Goal: Task Accomplishment & Management: Use online tool/utility

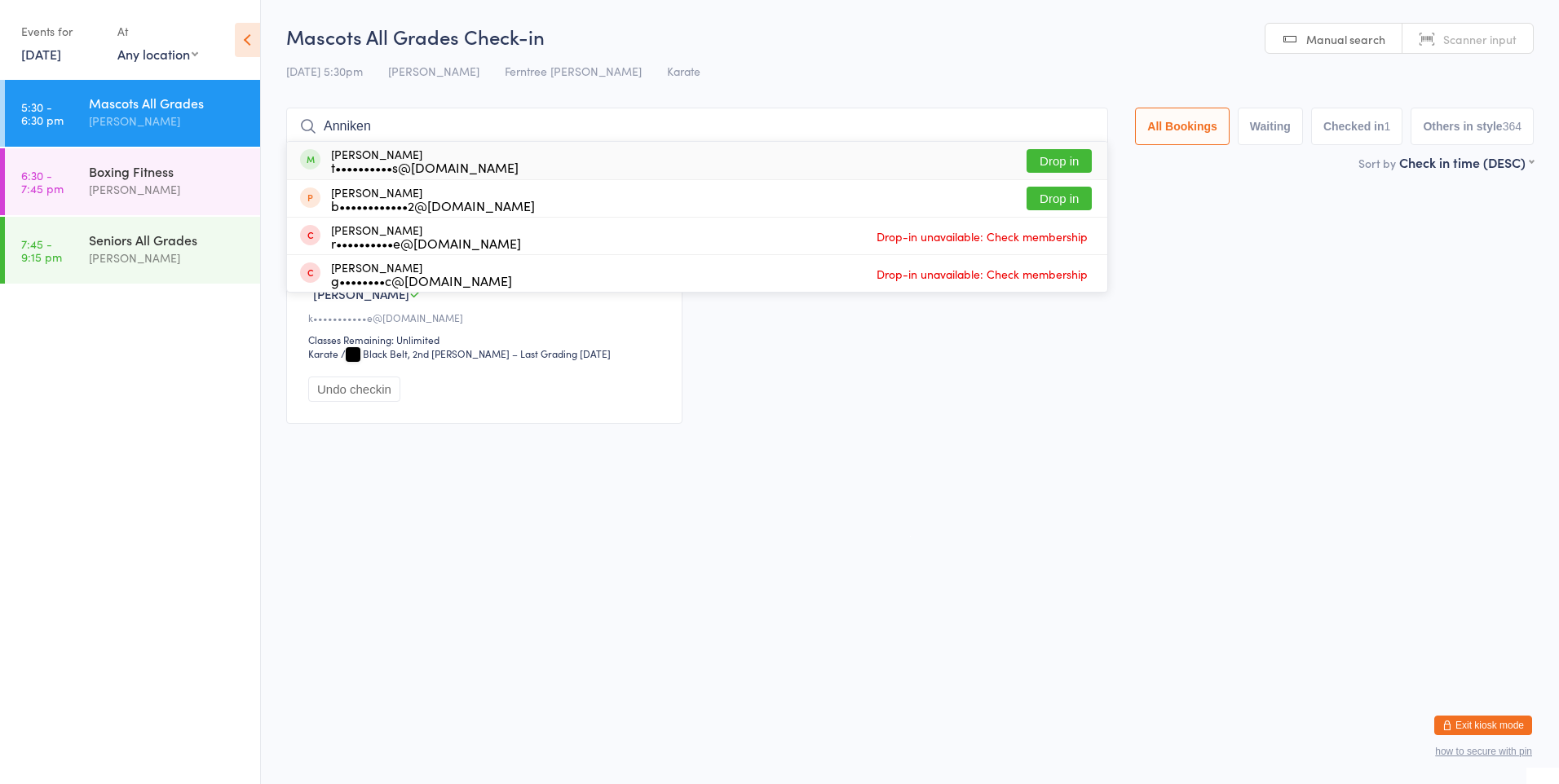
type input "Anniken"
click at [1062, 155] on button "Drop in" at bounding box center [1059, 161] width 65 height 24
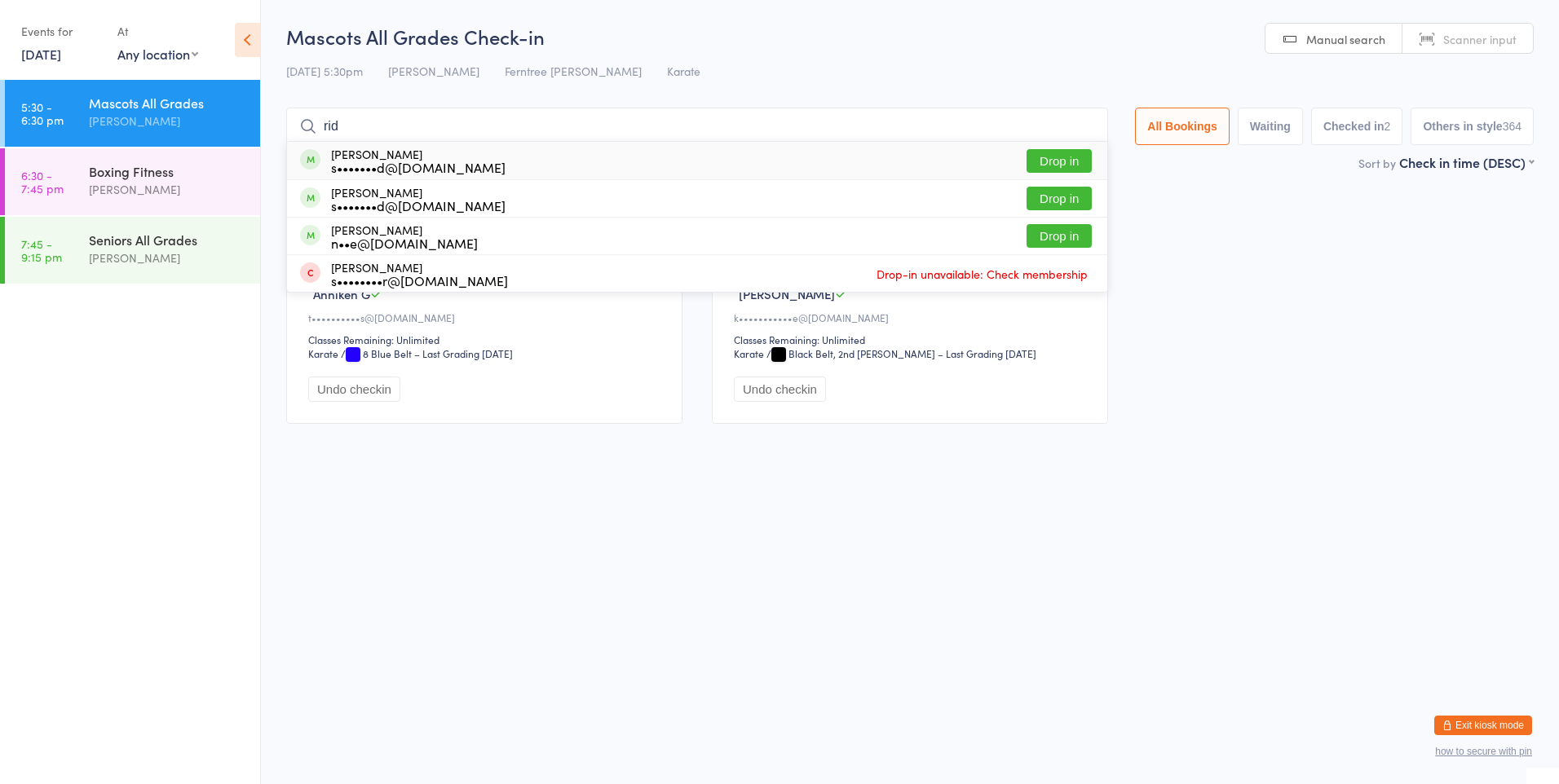
type input "rid"
click at [1066, 158] on button "Drop in" at bounding box center [1059, 161] width 65 height 24
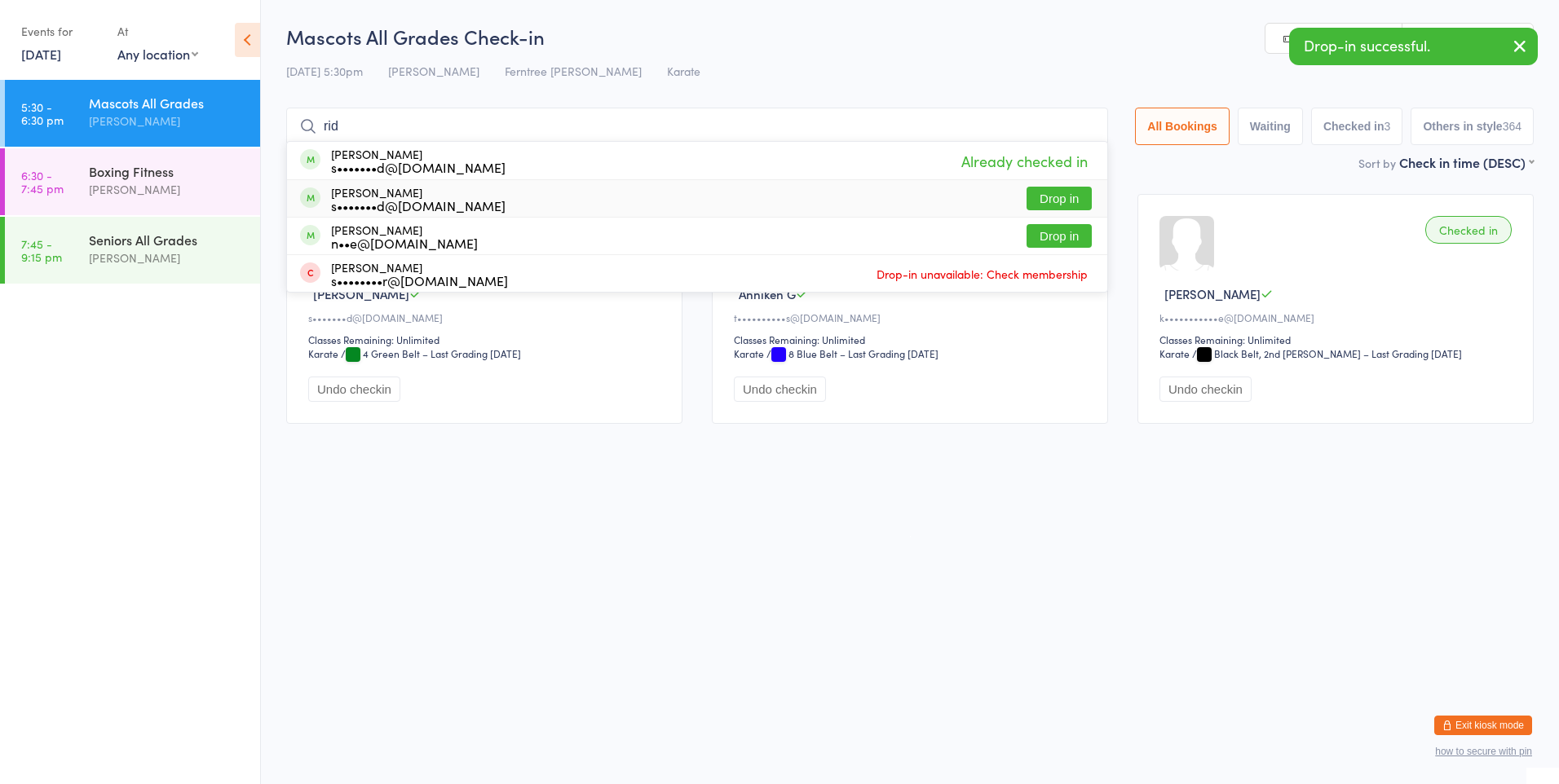
type input "rid"
click at [1039, 228] on button "Drop in" at bounding box center [1059, 236] width 65 height 24
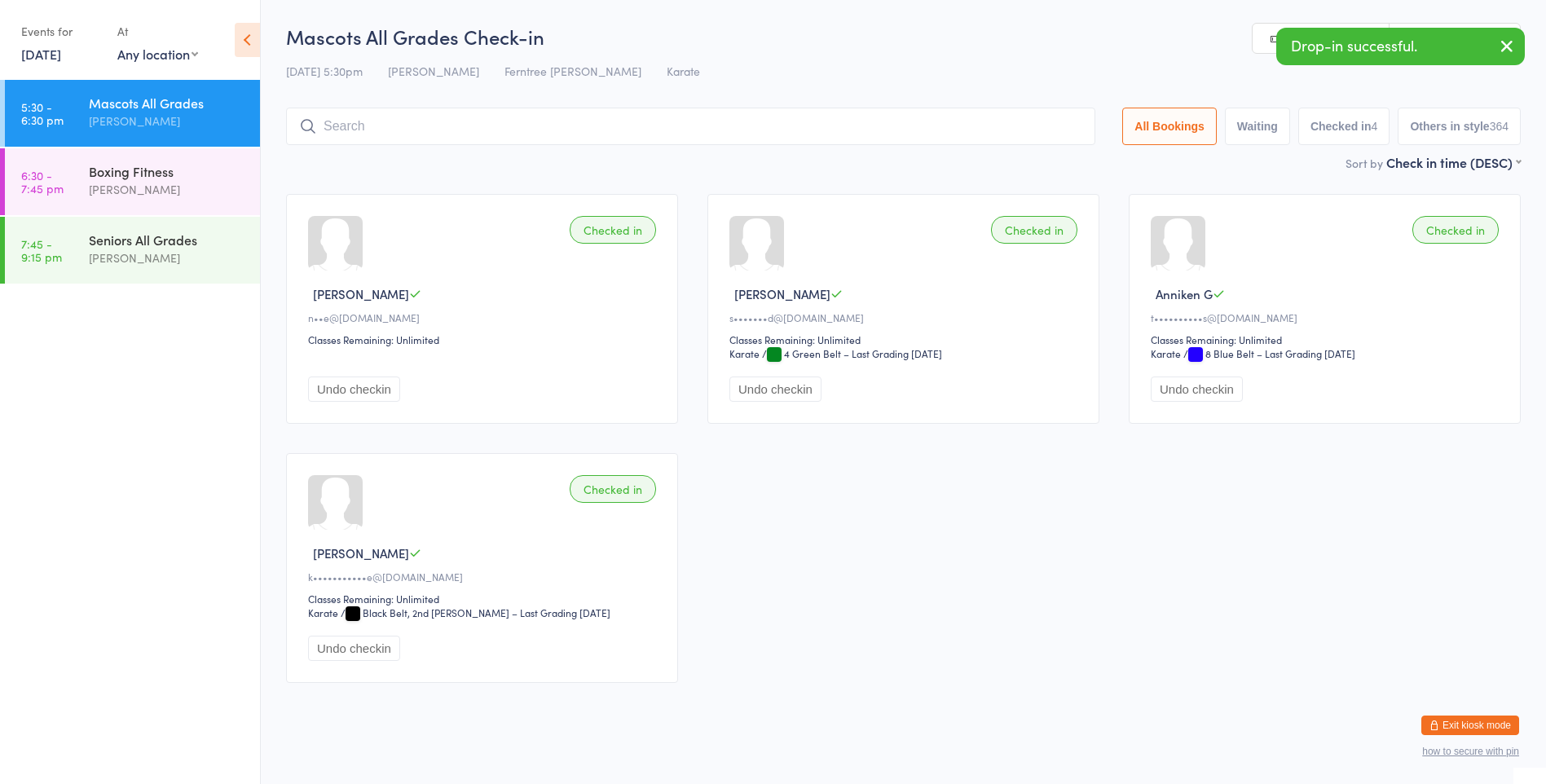
click at [625, 130] on input "search" at bounding box center [690, 126] width 809 height 37
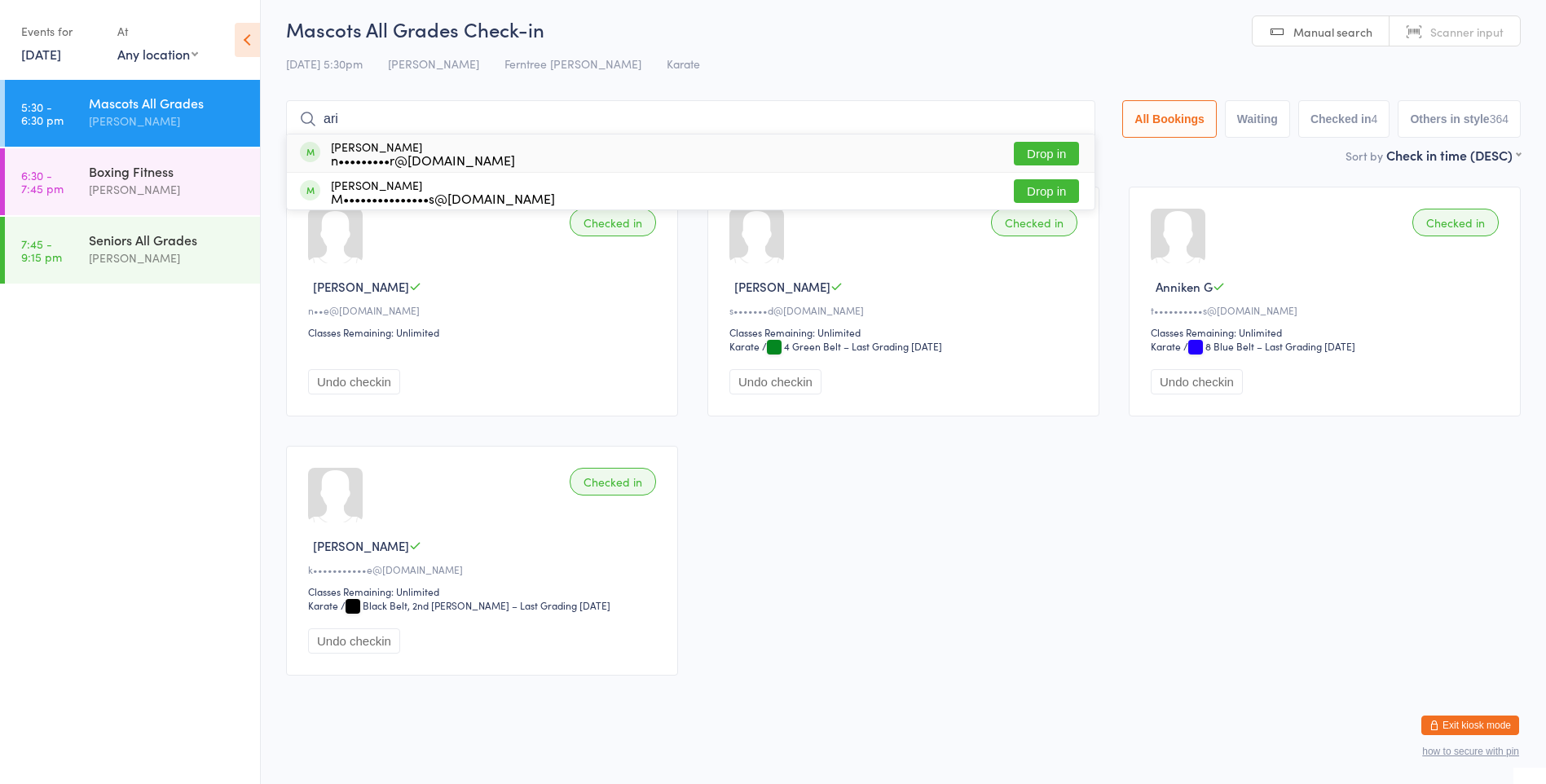
type input "ari"
click at [1052, 153] on button "Drop in" at bounding box center [1046, 153] width 65 height 24
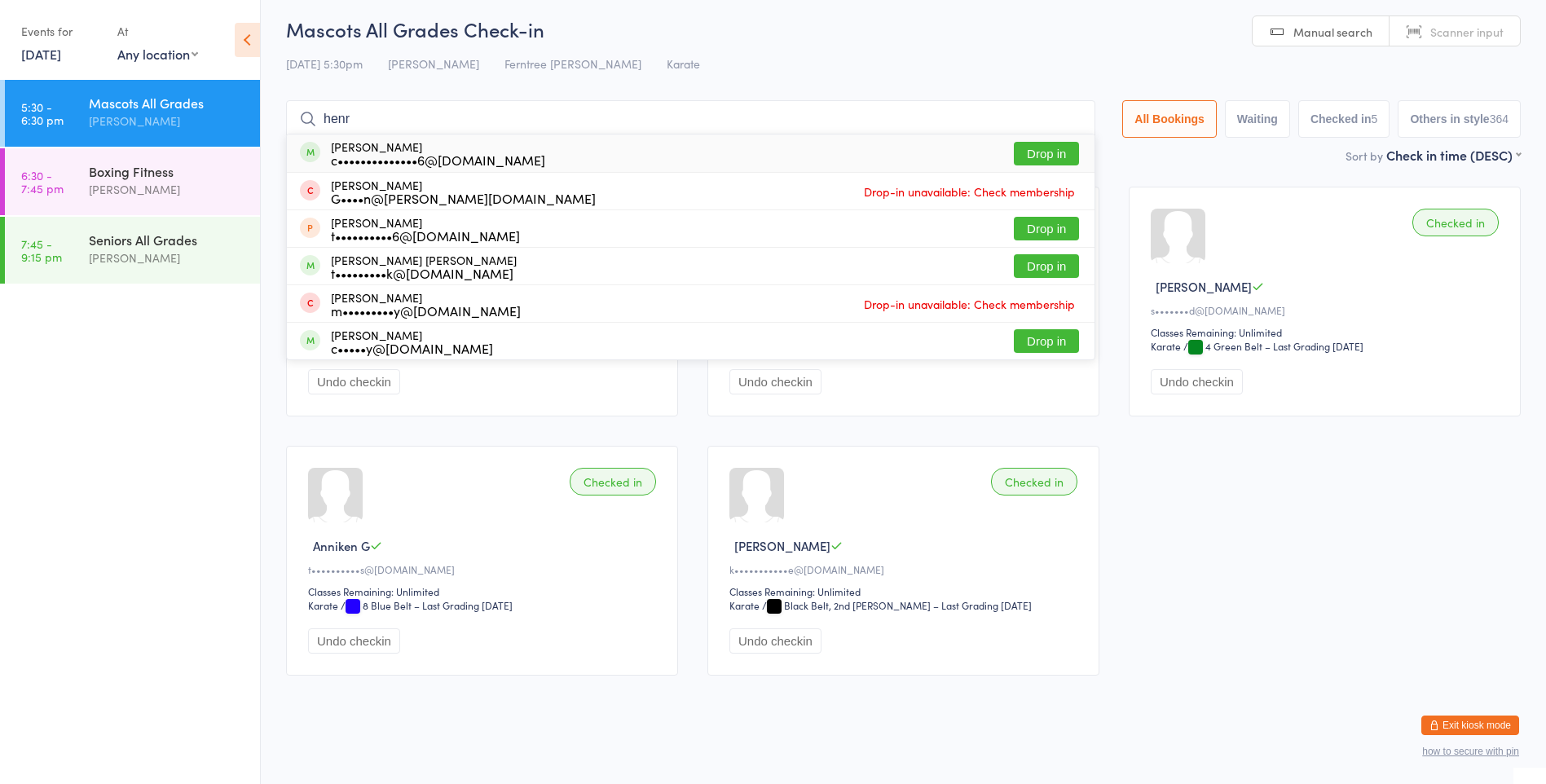
type input "henr"
click at [1047, 156] on button "Drop in" at bounding box center [1046, 153] width 65 height 24
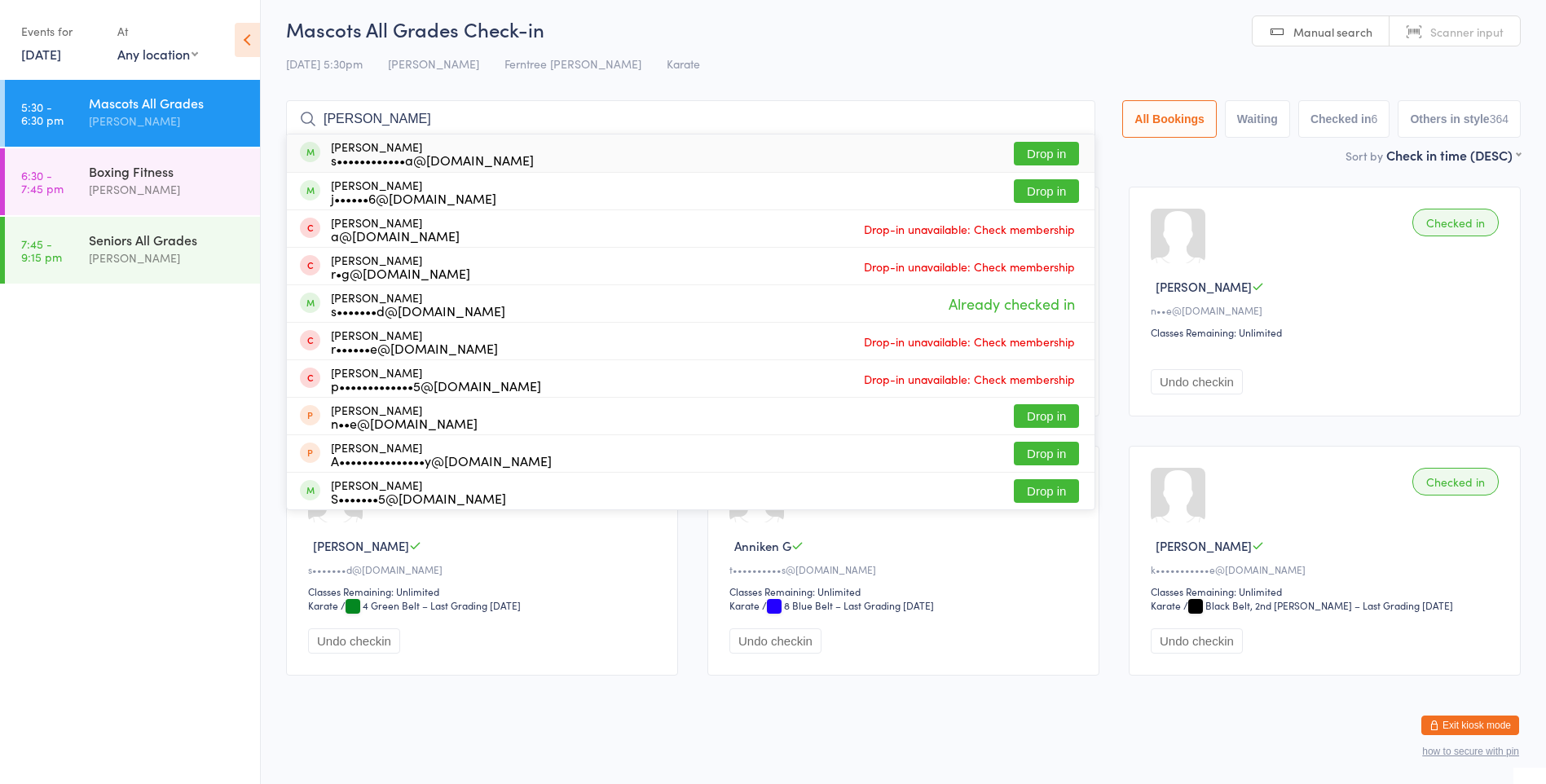
type input "[PERSON_NAME]"
click at [1053, 142] on button "Drop in" at bounding box center [1046, 153] width 65 height 24
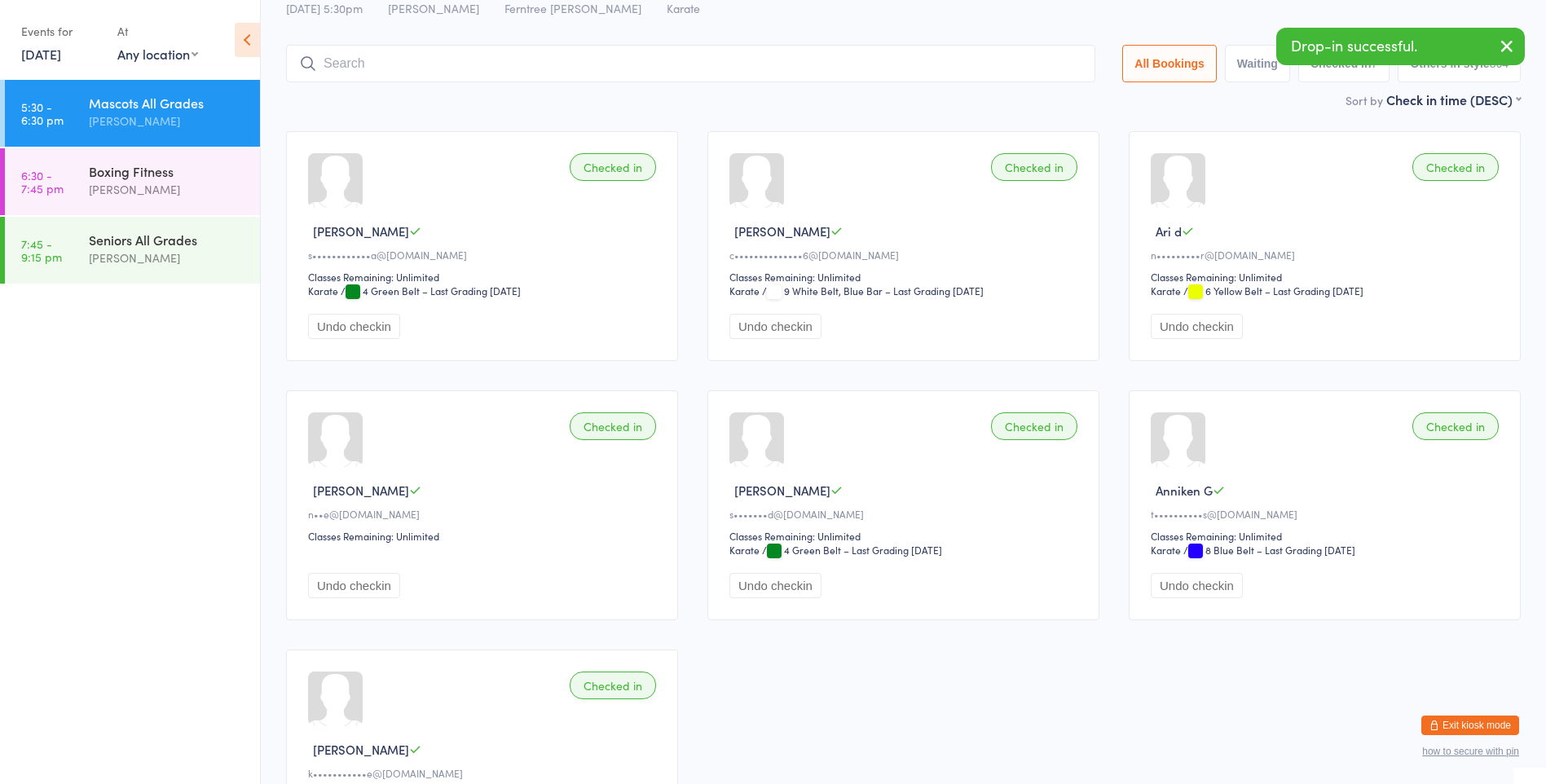
scroll to position [89, 0]
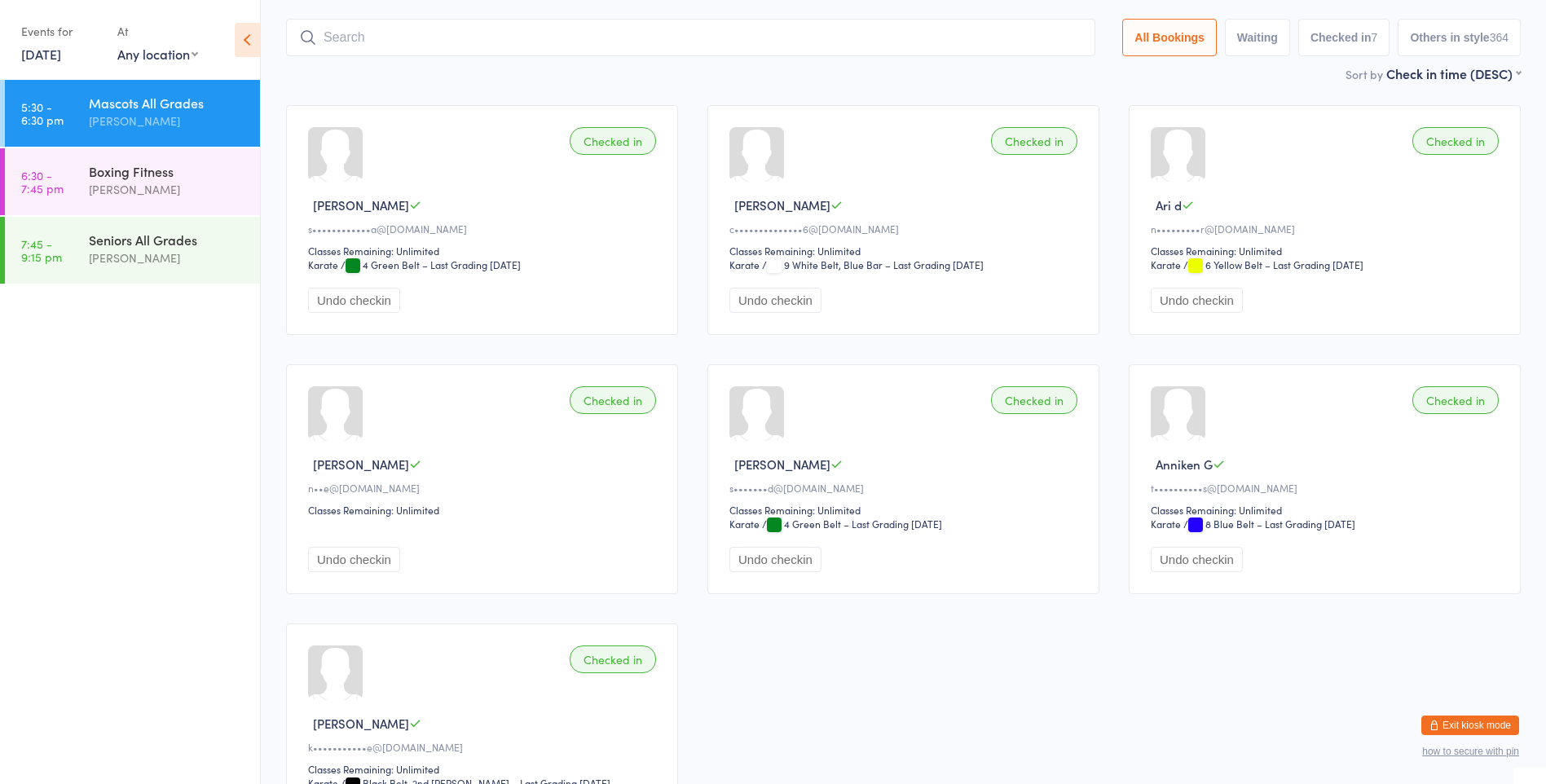
drag, startPoint x: 712, startPoint y: 48, endPoint x: 712, endPoint y: 58, distance: 10.0
type input ","
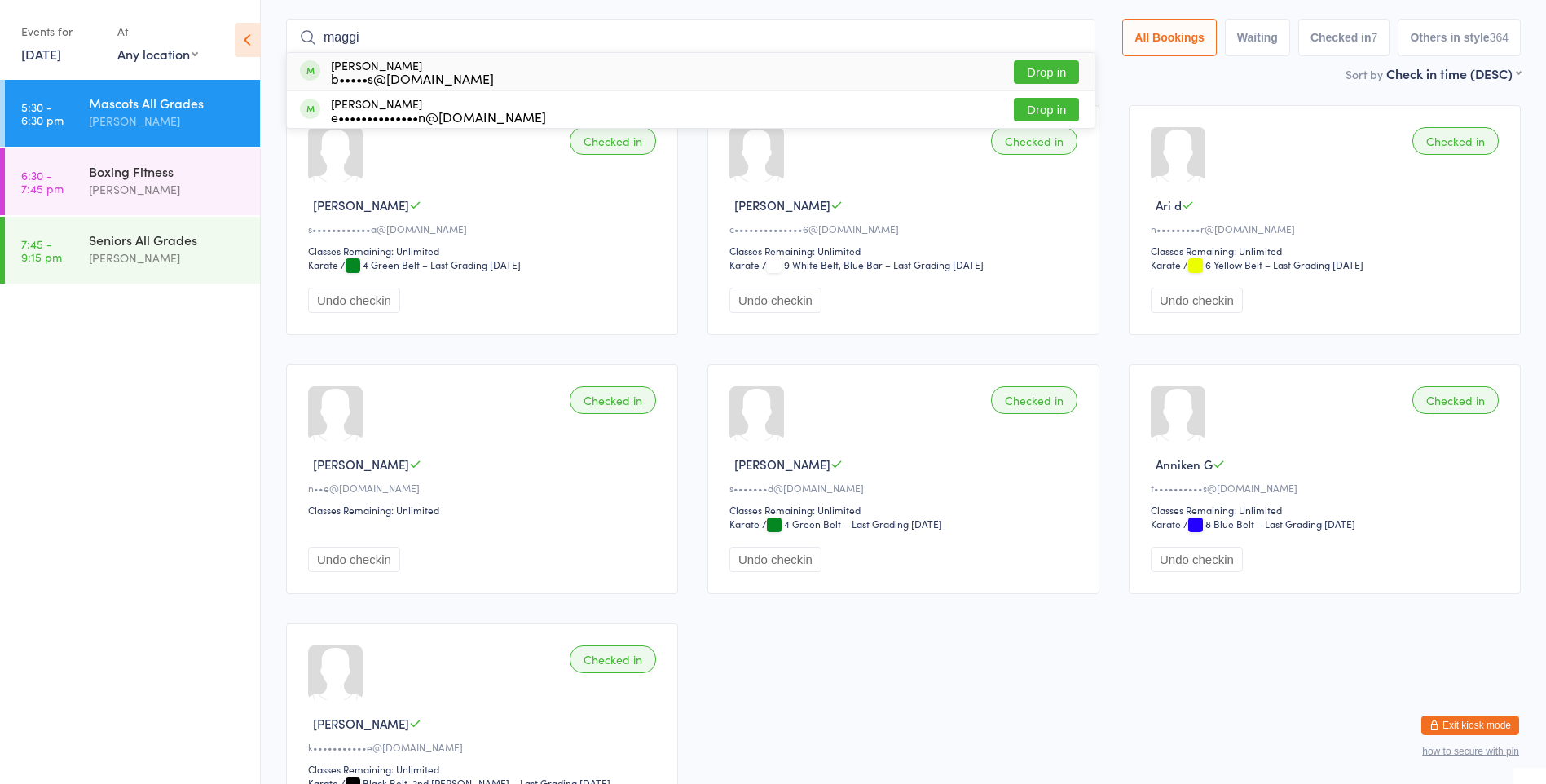
type input "maggi"
click at [1069, 65] on button "Drop in" at bounding box center [1046, 72] width 65 height 24
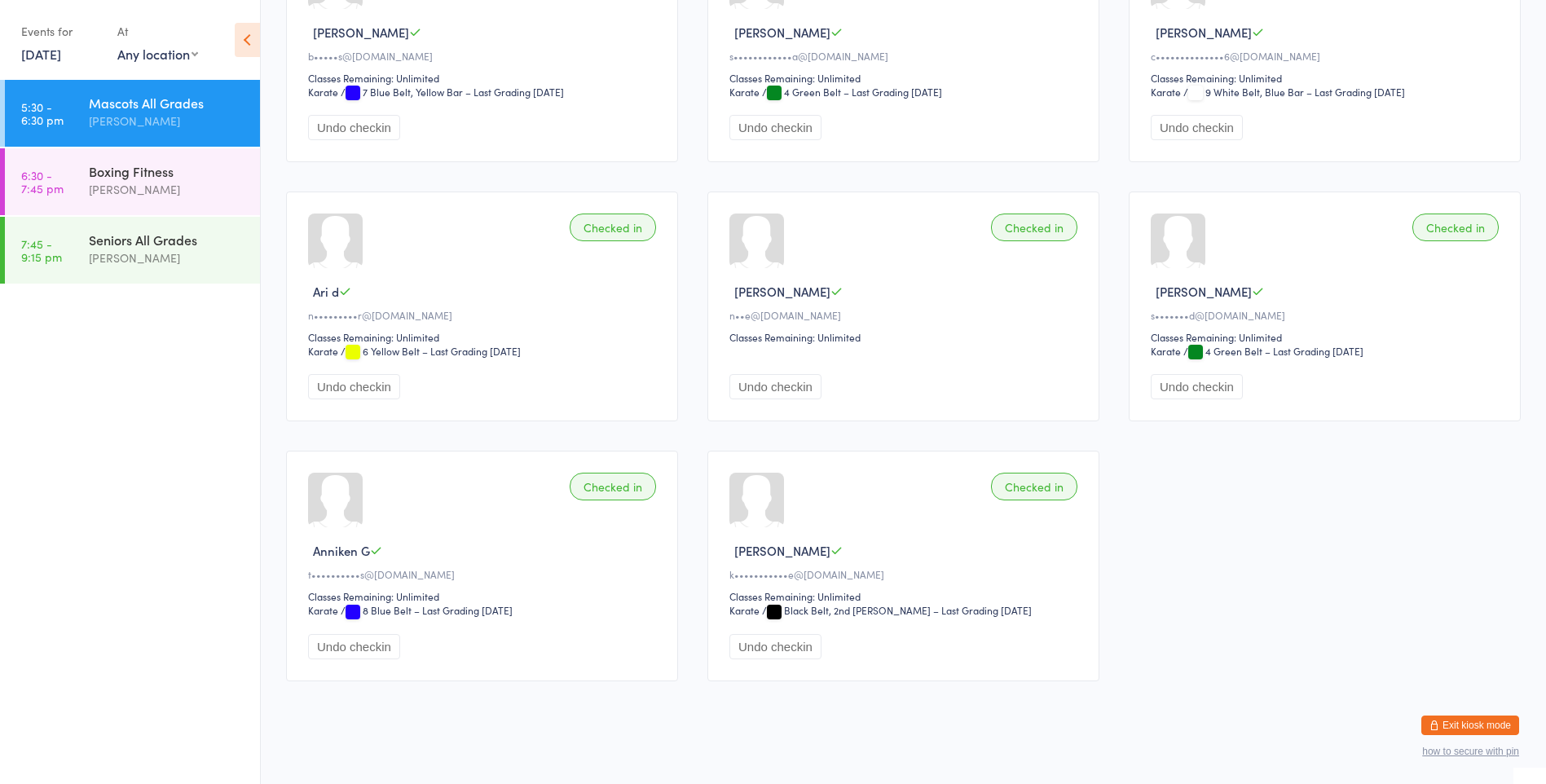
scroll to position [265, 0]
